Goal: Task Accomplishment & Management: Complete application form

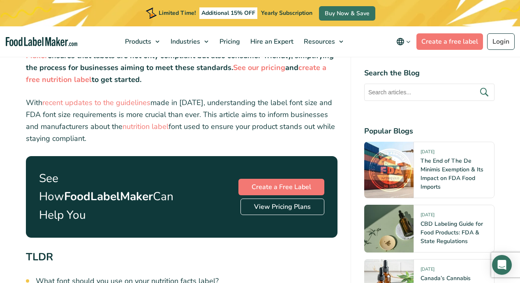
scroll to position [370, 0]
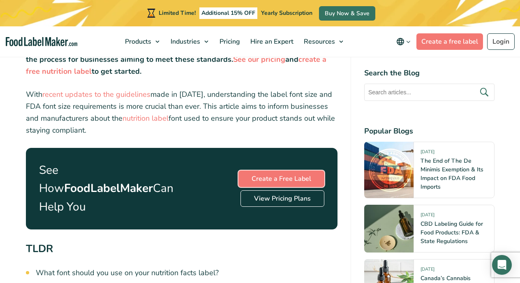
click at [265, 176] on link "Create a Free Label" at bounding box center [282, 178] width 86 height 16
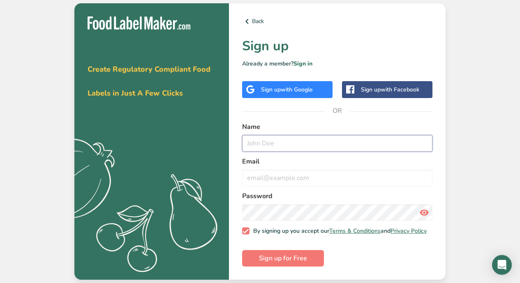
click at [291, 144] on input "text" at bounding box center [337, 143] width 190 height 16
type input "Doe Jon"
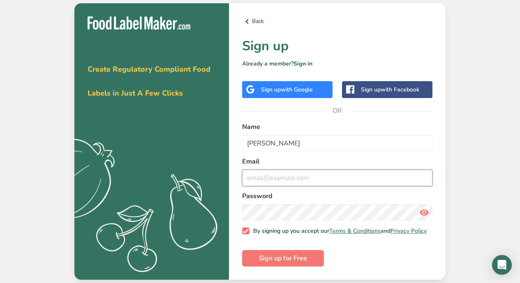
click at [302, 181] on input "email" at bounding box center [337, 177] width 190 height 16
type input "cmthcfb@gmail.com"
click at [318, 257] on button "Sign up for Free" at bounding box center [283, 258] width 82 height 16
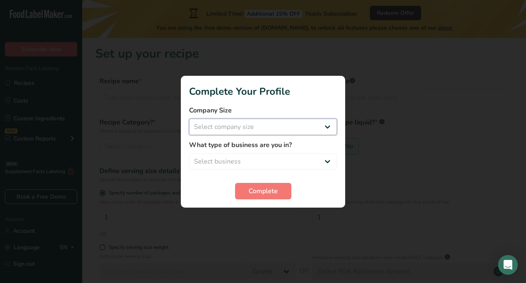
click at [254, 126] on select "Select company size Fewer than 10 Employees 10 to 50 Employees 51 to 500 Employ…" at bounding box center [263, 126] width 148 height 16
select select "1"
click at [189, 118] on select "Select company size Fewer than 10 Employees 10 to 50 Employees 51 to 500 Employ…" at bounding box center [263, 126] width 148 height 16
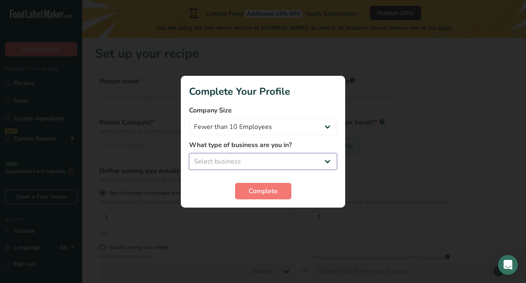
click at [240, 154] on select "Select business Packaged Food Manufacturer Restaurant & Cafe Bakery Meal Plans …" at bounding box center [263, 161] width 148 height 16
select select "8"
click at [189, 153] on select "Select business Packaged Food Manufacturer Restaurant & Cafe Bakery Meal Plans …" at bounding box center [263, 161] width 148 height 16
click at [259, 193] on span "Complete" at bounding box center [263, 191] width 29 height 10
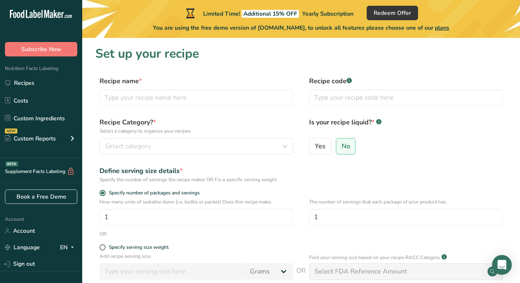
click at [25, 264] on link "Sign out" at bounding box center [41, 263] width 82 height 14
